Goal: Navigation & Orientation: Find specific page/section

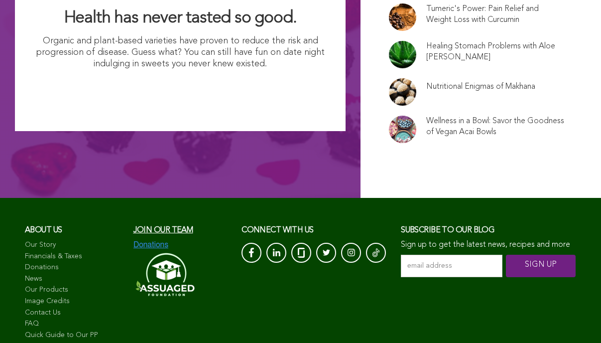
scroll to position [6761, 0]
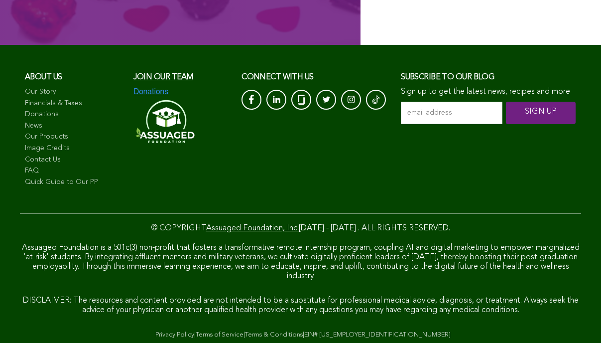
click at [208, 331] on link "Terms of Service" at bounding box center [220, 334] width 48 height 6
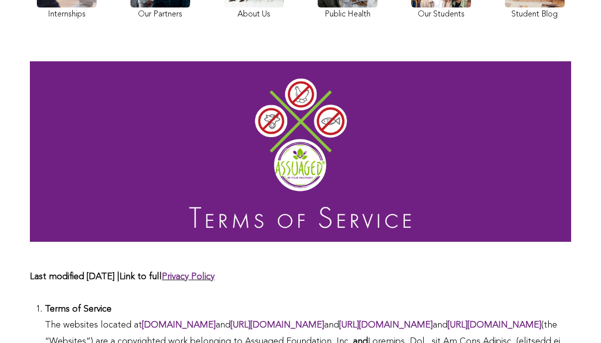
scroll to position [53, 0]
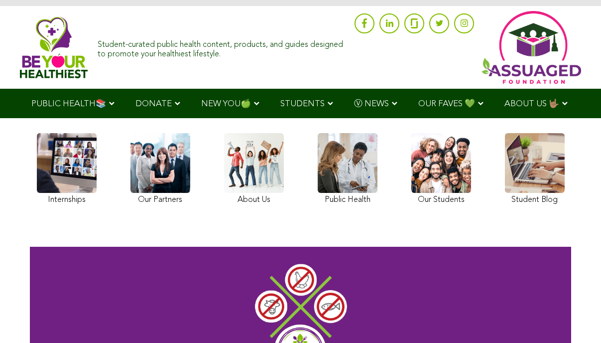
click at [42, 46] on img at bounding box center [54, 47] width 68 height 62
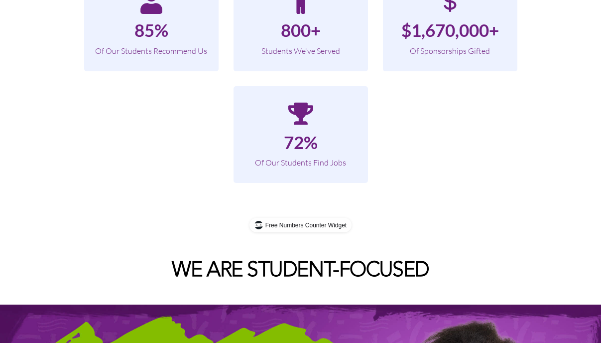
scroll to position [915, 0]
